Goal: Information Seeking & Learning: Learn about a topic

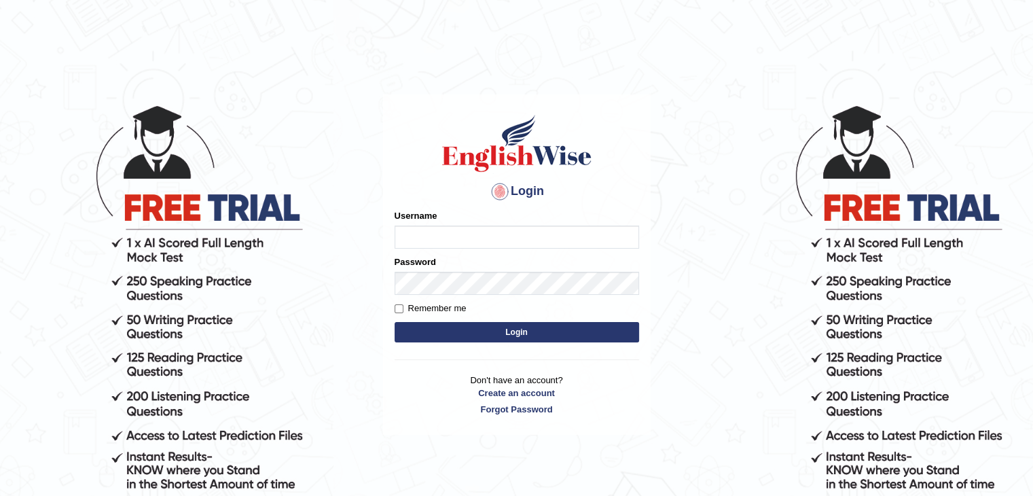
type input "sanjayagrahari_parramatta"
click at [421, 336] on button "Login" at bounding box center [517, 332] width 245 height 20
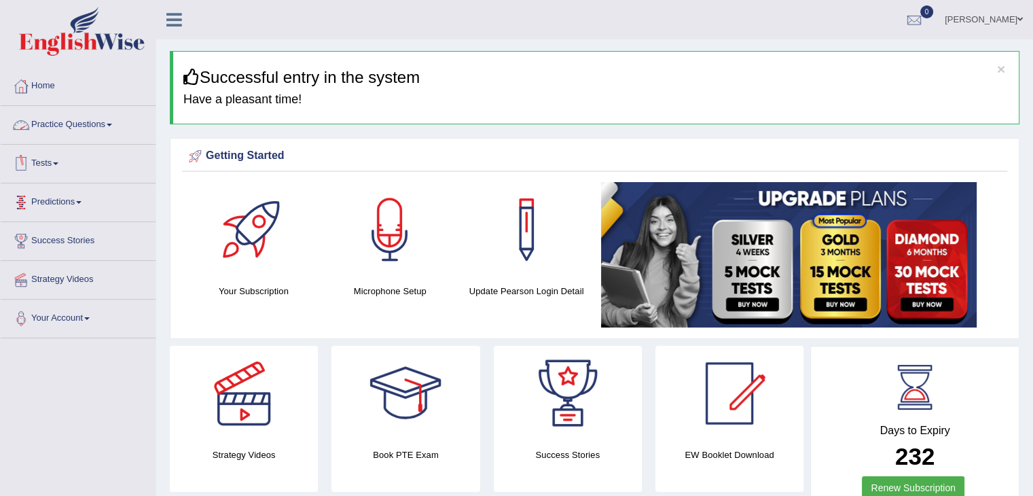
click at [112, 124] on span at bounding box center [109, 125] width 5 height 3
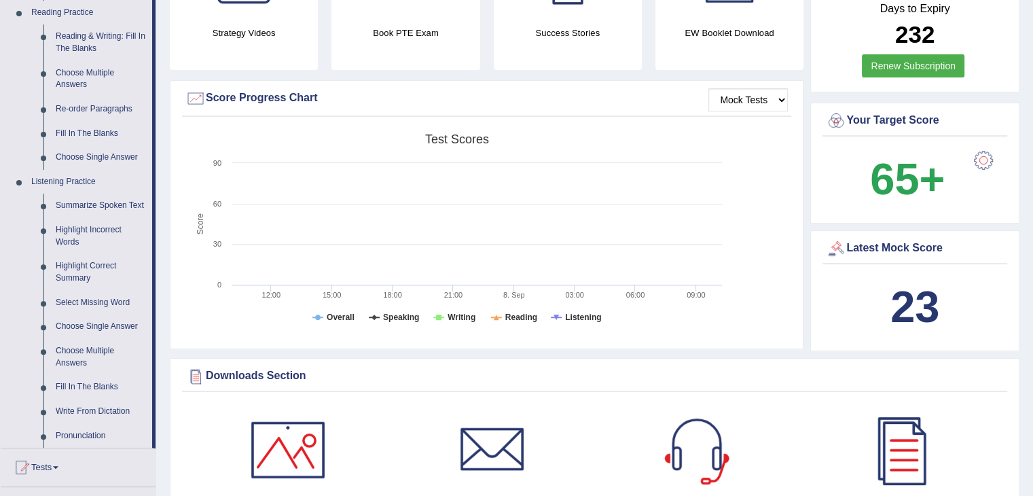
scroll to position [435, 0]
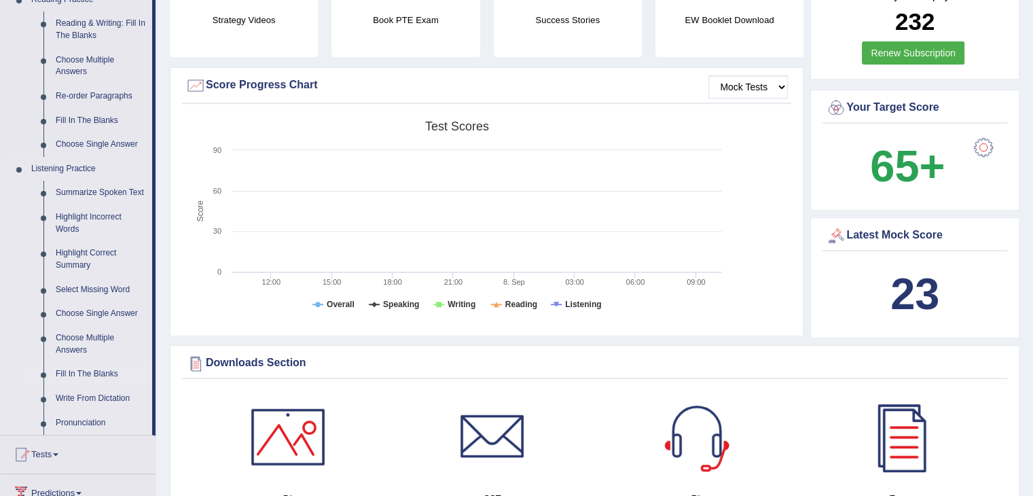
click at [68, 376] on link "Fill In The Blanks" at bounding box center [101, 374] width 103 height 24
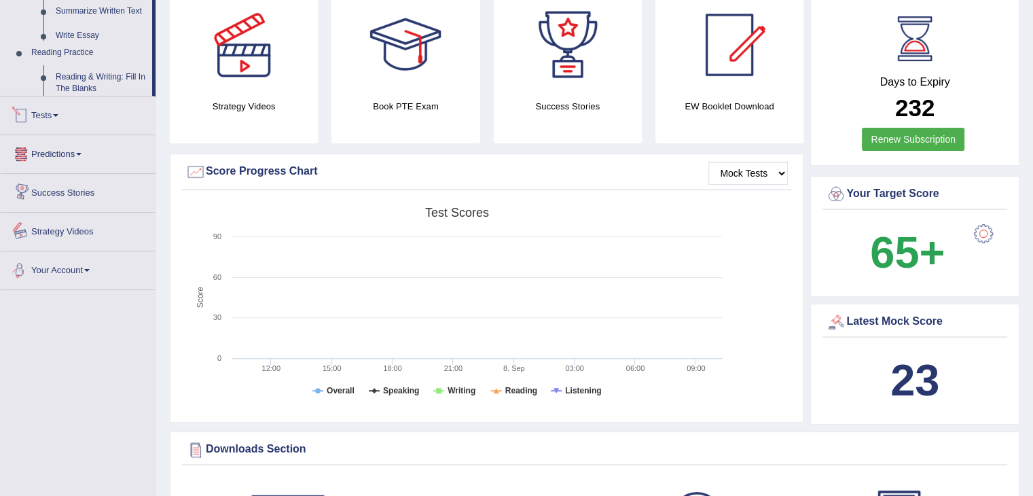
scroll to position [894, 0]
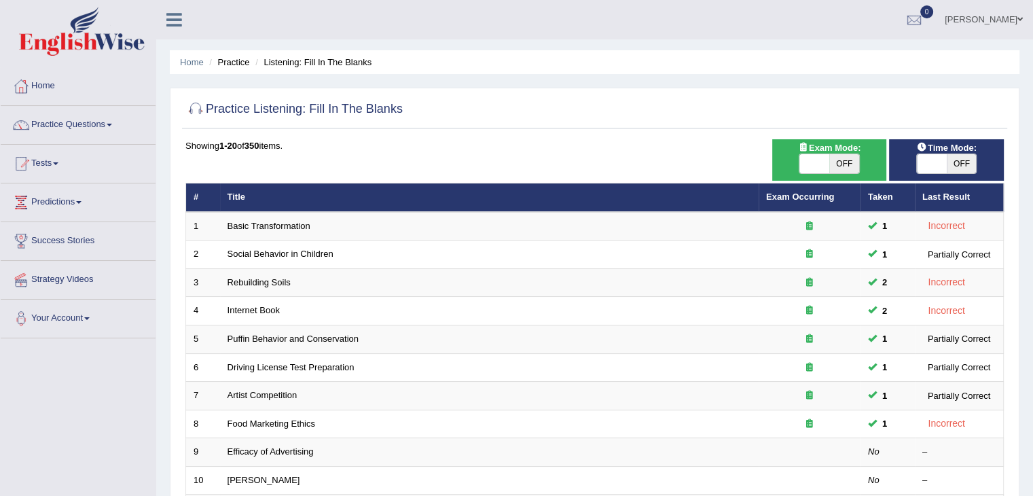
click at [831, 156] on span "OFF" at bounding box center [845, 163] width 30 height 19
checkbox input "true"
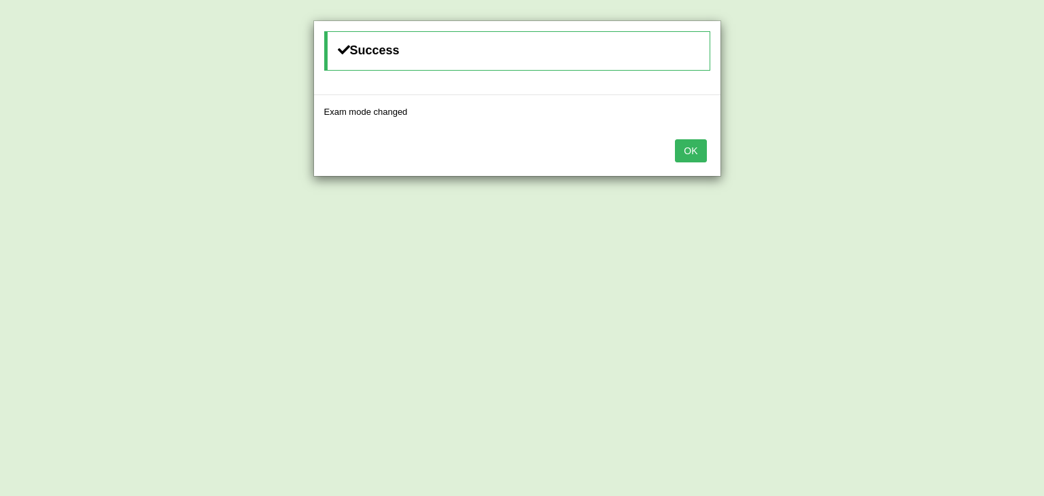
click at [704, 154] on button "OK" at bounding box center [690, 150] width 31 height 23
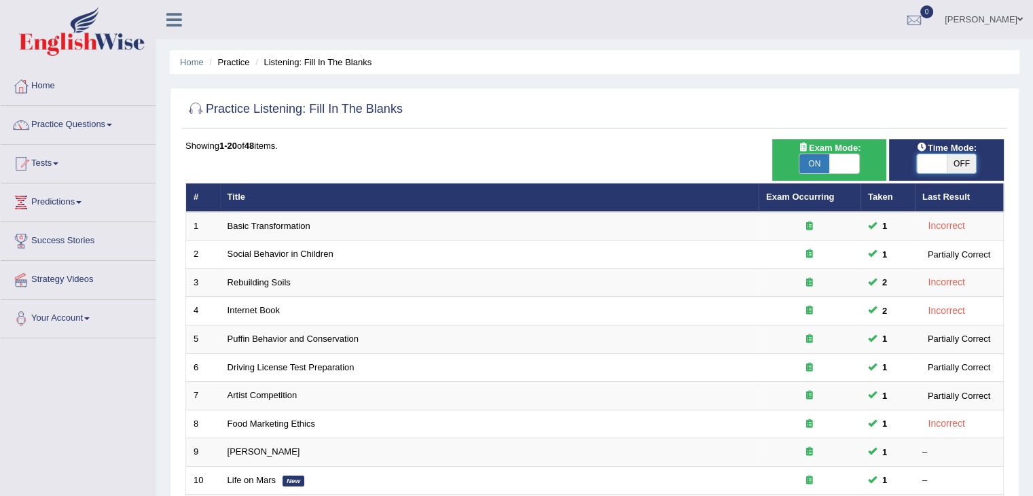
click at [931, 165] on span at bounding box center [932, 163] width 30 height 19
checkbox input "true"
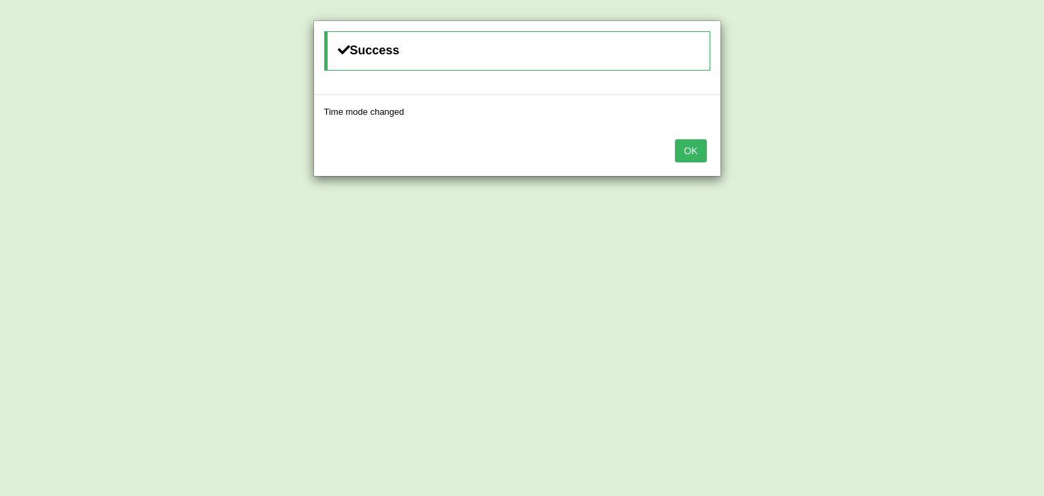
click at [693, 156] on button "OK" at bounding box center [690, 150] width 31 height 23
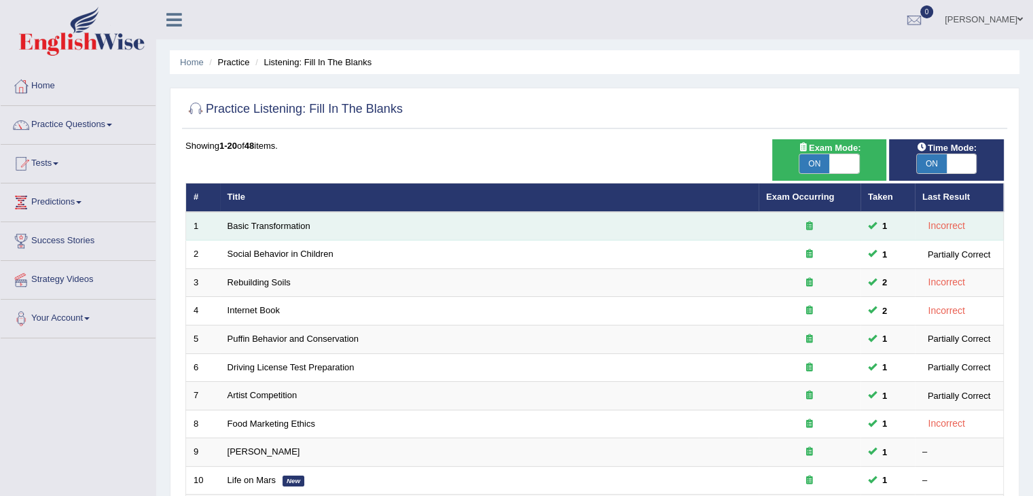
click at [279, 219] on td "Basic Transformation" at bounding box center [489, 226] width 539 height 29
click at [279, 221] on link "Basic Transformation" at bounding box center [269, 226] width 83 height 10
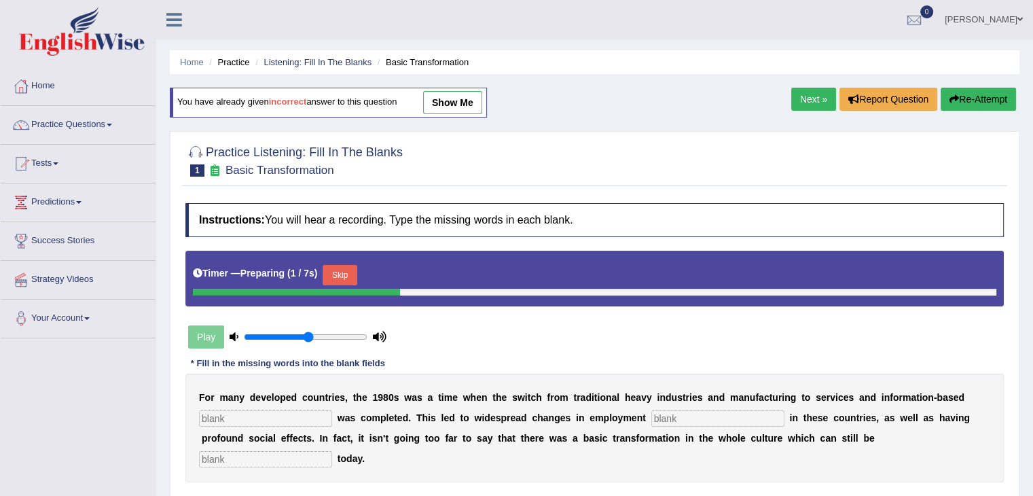
click at [453, 104] on link "show me" at bounding box center [452, 102] width 59 height 23
type input "enterprice"
type input "pattern"
type input "absorbed"
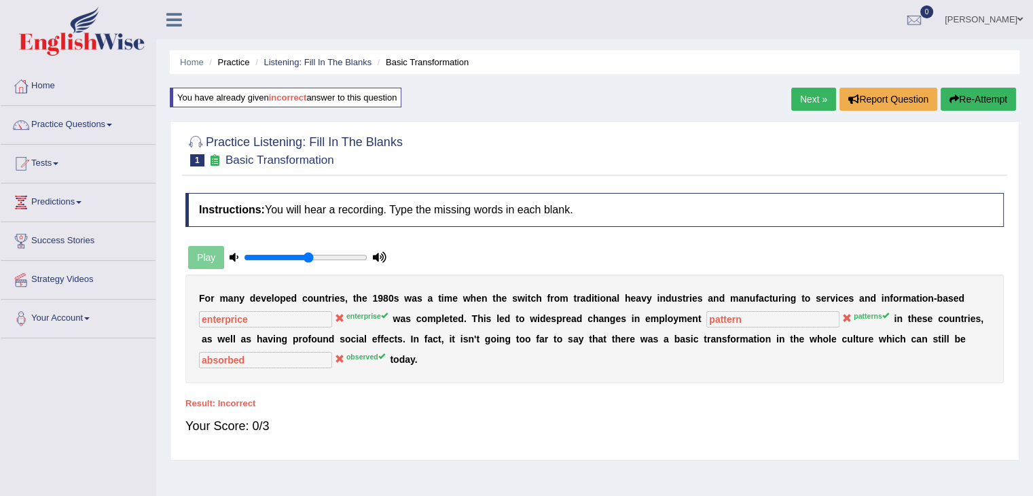
click at [954, 99] on icon "button" at bounding box center [955, 99] width 10 height 10
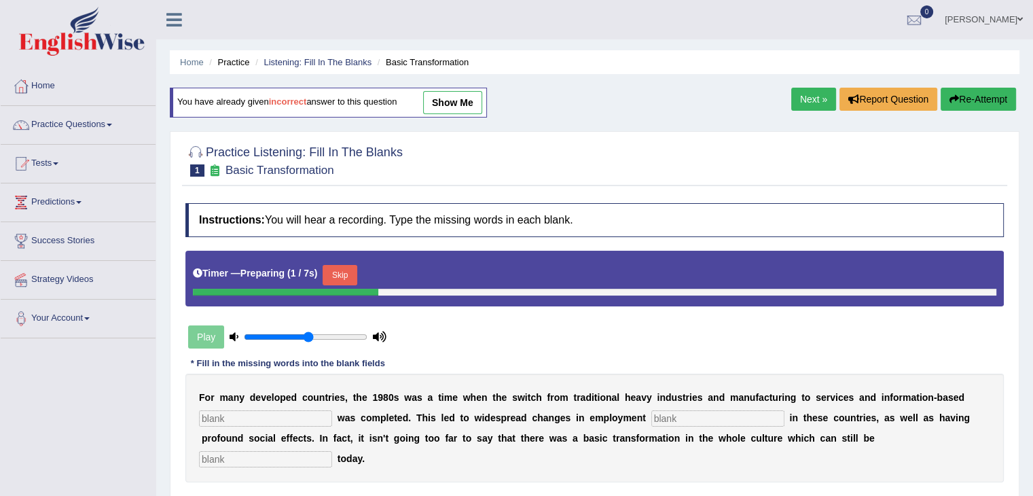
click at [330, 280] on button "Skip" at bounding box center [340, 275] width 34 height 20
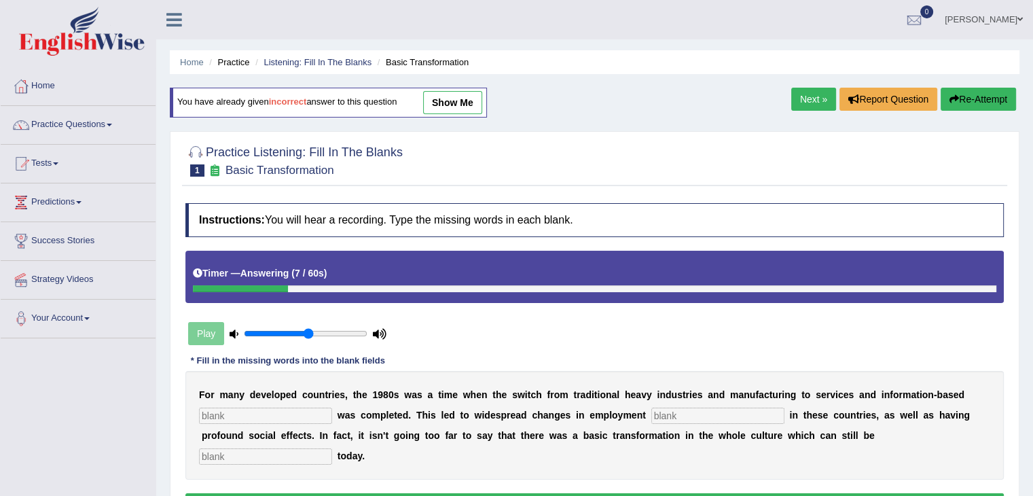
click at [261, 416] on input "text" at bounding box center [265, 416] width 133 height 16
type input "enterprice"
click at [675, 412] on input "text" at bounding box center [718, 416] width 133 height 16
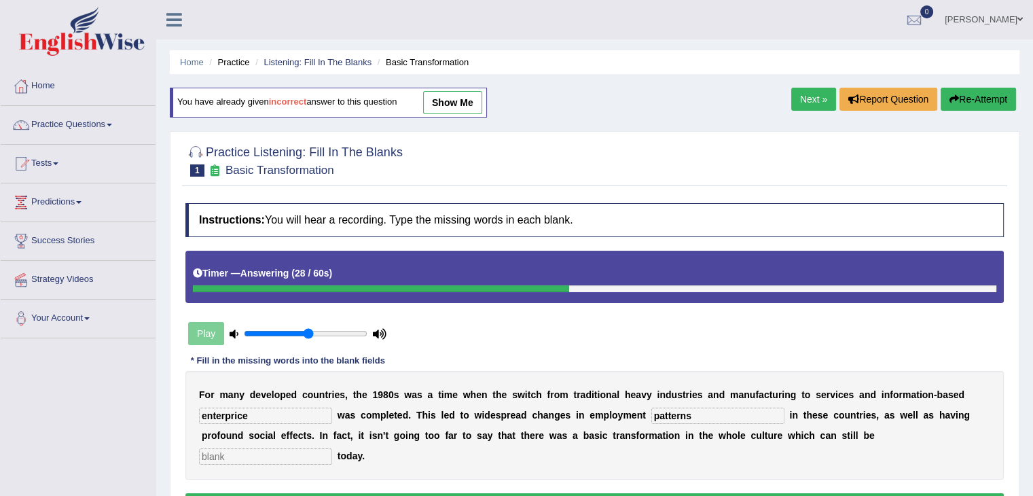
type input "patterns"
click at [303, 451] on input "text" at bounding box center [265, 456] width 133 height 16
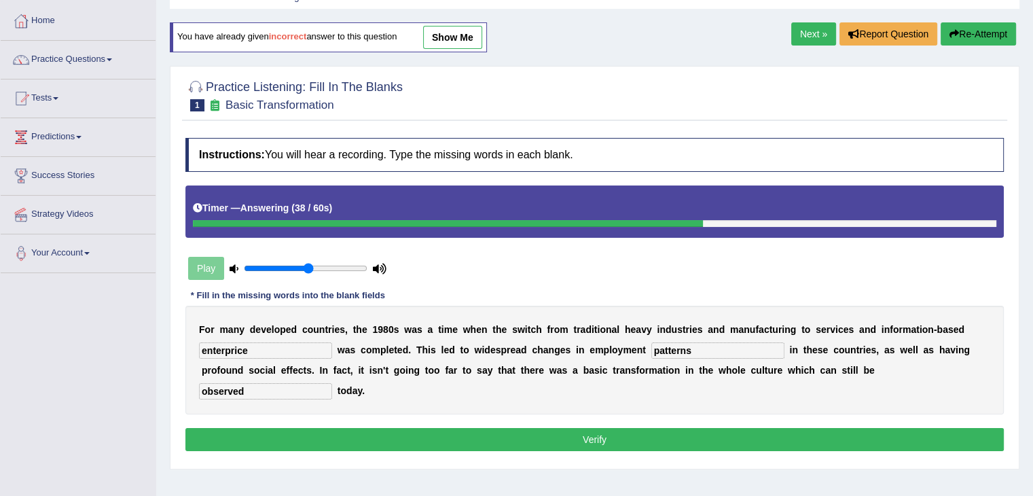
scroll to position [66, 0]
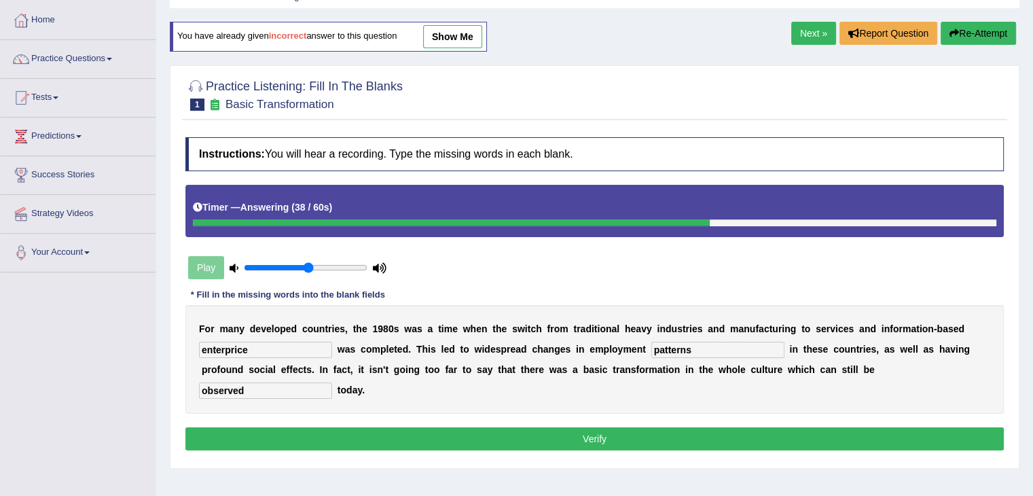
type input "observed"
click at [256, 444] on button "Verify" at bounding box center [594, 438] width 819 height 23
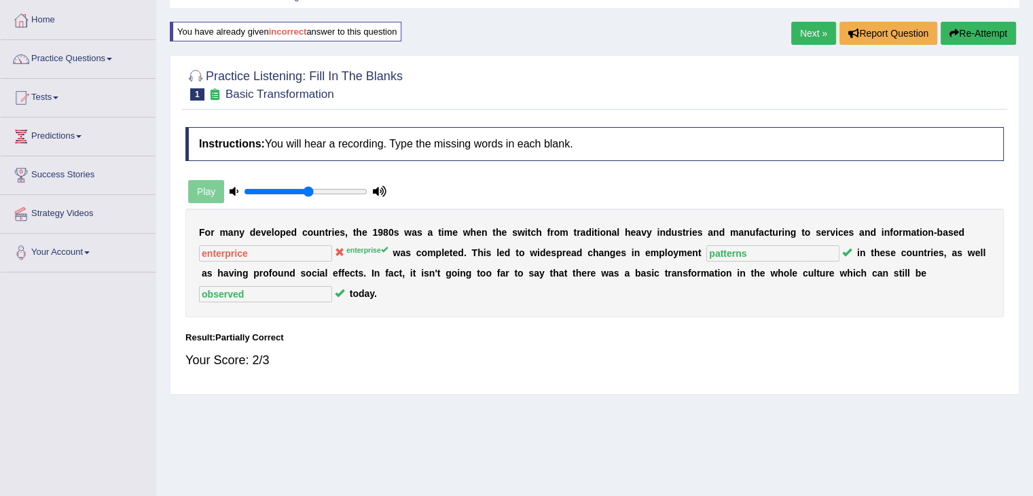
click at [806, 39] on link "Next »" at bounding box center [814, 33] width 45 height 23
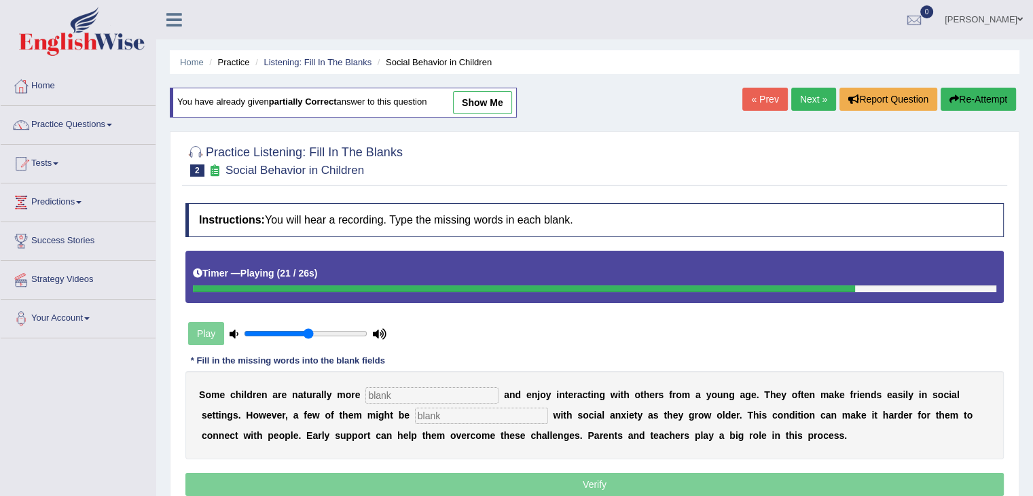
click at [419, 398] on input "text" at bounding box center [432, 395] width 133 height 16
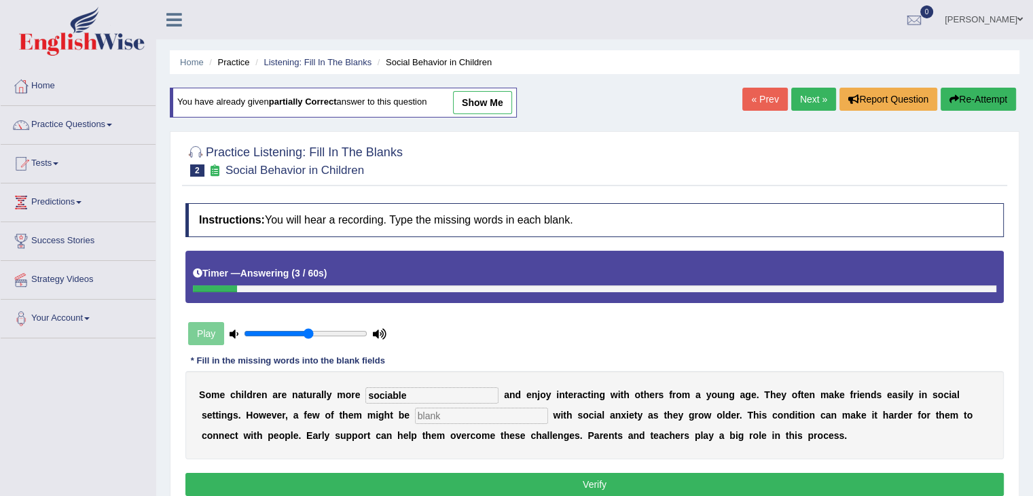
type input "sociable"
click at [458, 423] on div "S o m e c h i l d r e n a r e n a t u r a l l y m o r e sociable a n d e n j o …" at bounding box center [594, 415] width 819 height 88
click at [433, 417] on input "text" at bounding box center [481, 416] width 133 height 16
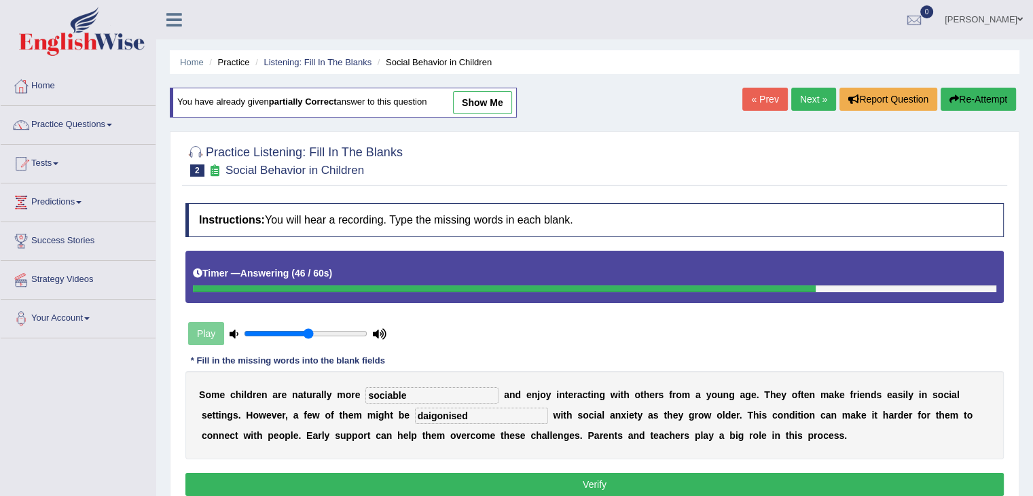
type input "daigonised"
click at [652, 489] on button "Verify" at bounding box center [594, 484] width 819 height 23
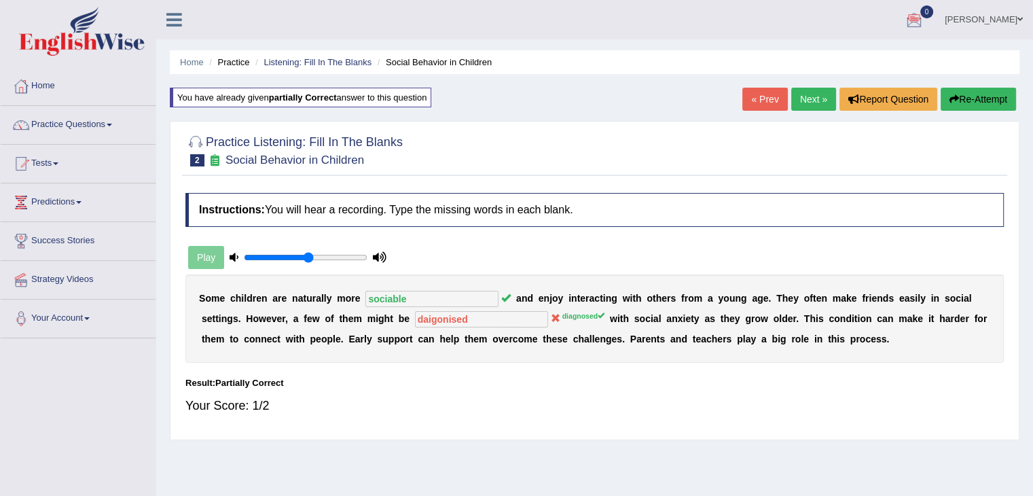
click at [812, 94] on link "Next »" at bounding box center [814, 99] width 45 height 23
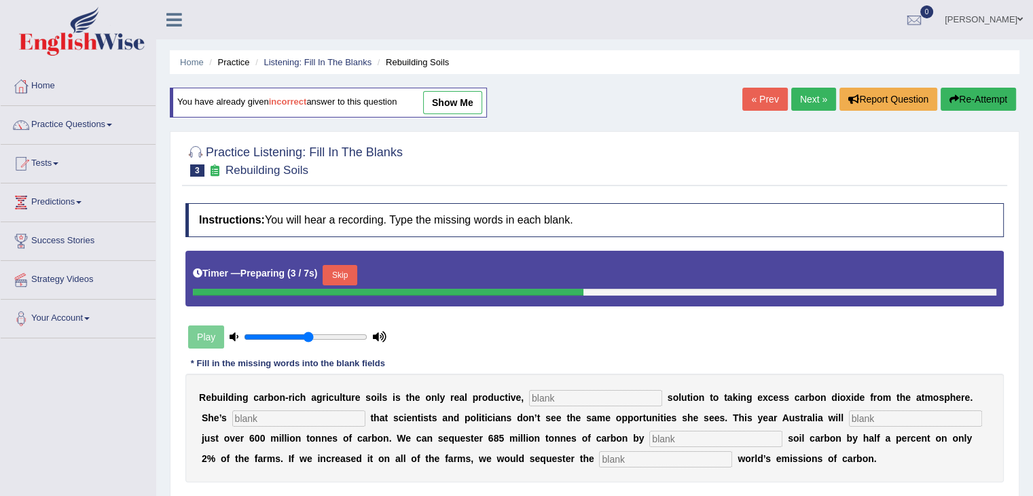
click at [357, 272] on button "Skip" at bounding box center [340, 275] width 34 height 20
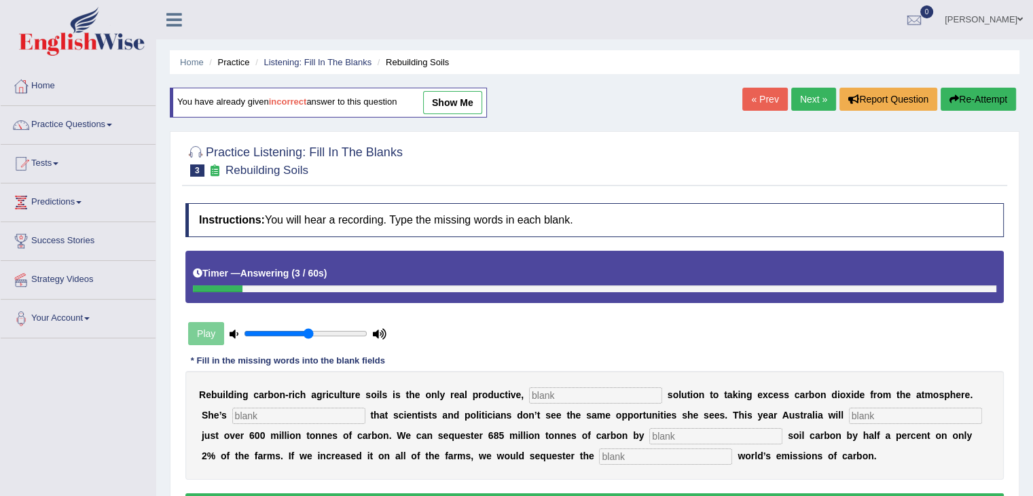
click at [579, 388] on input "text" at bounding box center [595, 395] width 133 height 16
type input "permanent"
click at [303, 411] on input "text" at bounding box center [298, 416] width 133 height 16
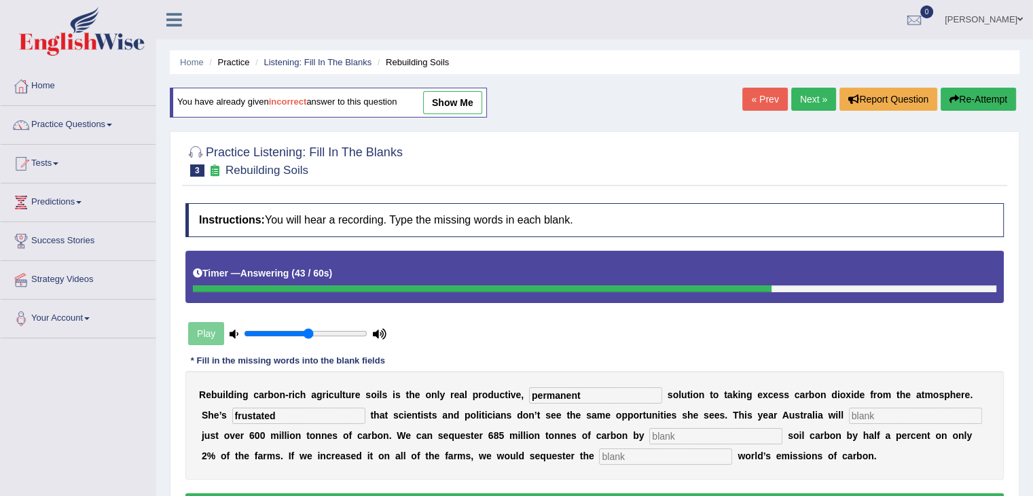
type input "frustated"
click at [904, 416] on input "text" at bounding box center [915, 416] width 133 height 16
type input "emits"
click at [704, 435] on input "text" at bounding box center [716, 436] width 133 height 16
type input "increasing"
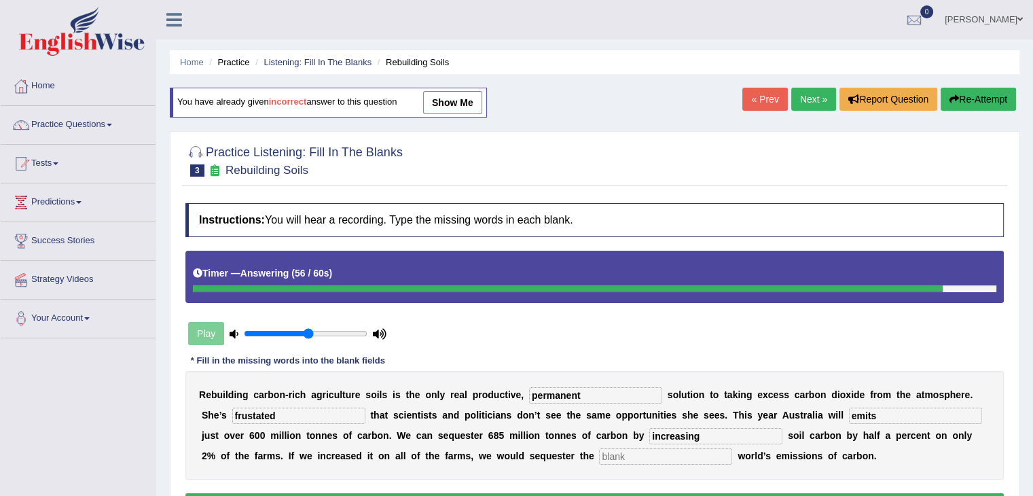
click at [622, 454] on input "text" at bounding box center [665, 456] width 133 height 16
type input "whole"
